Goal: Error

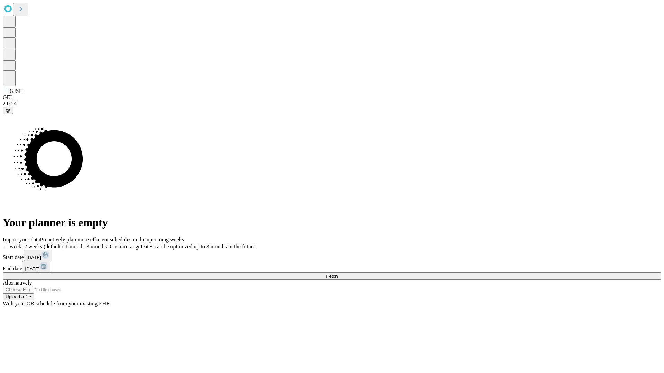
click at [338, 274] on span "Fetch" at bounding box center [331, 276] width 11 height 5
